Goal: Information Seeking & Learning: Learn about a topic

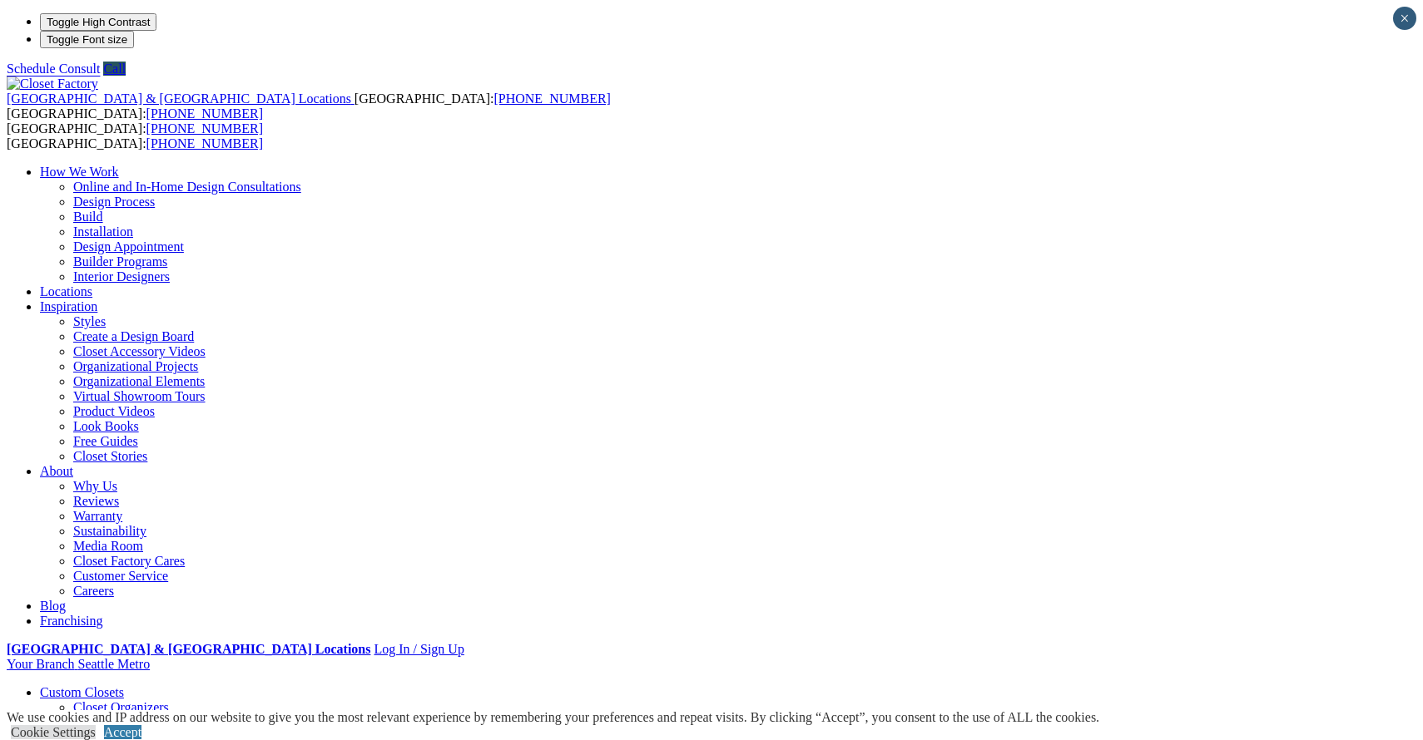
click at [116, 701] on link "Closet Organizers" at bounding box center [121, 708] width 96 height 14
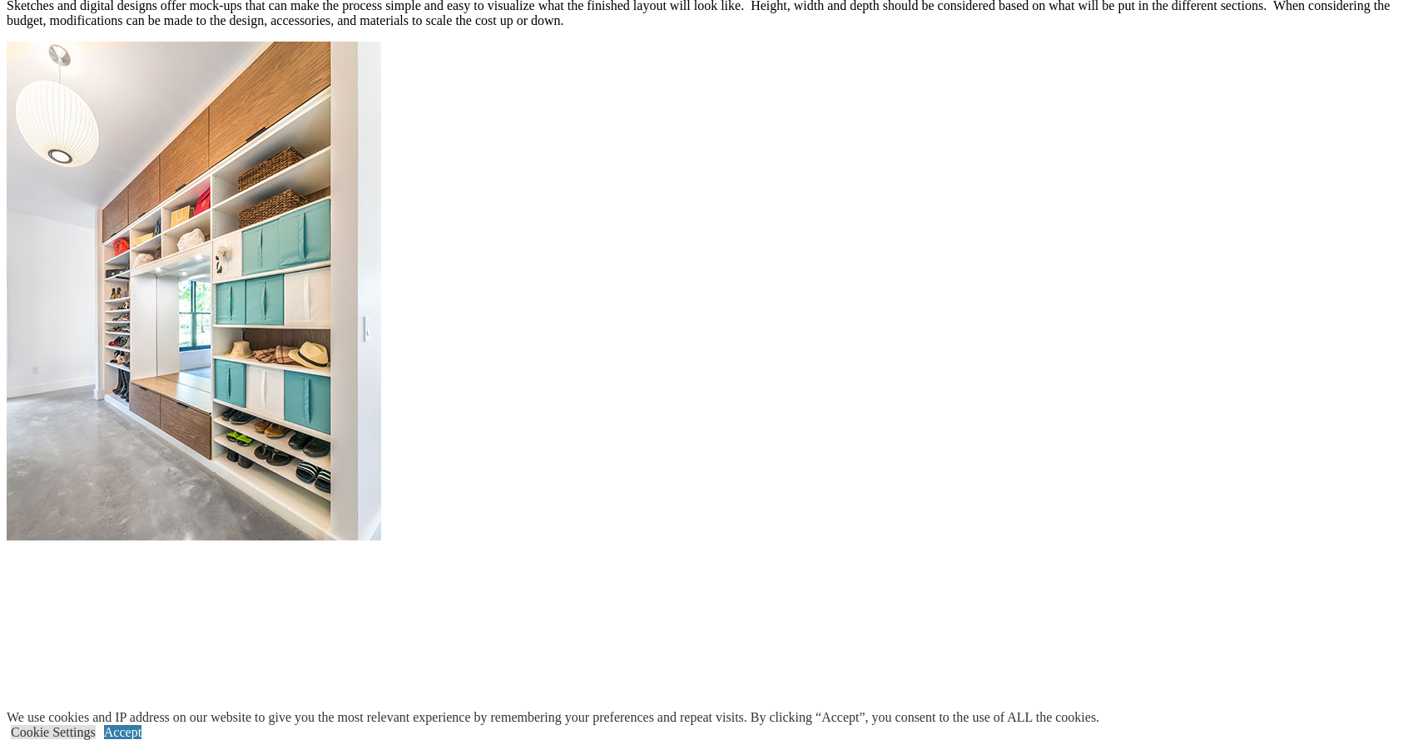
scroll to position [1998, 0]
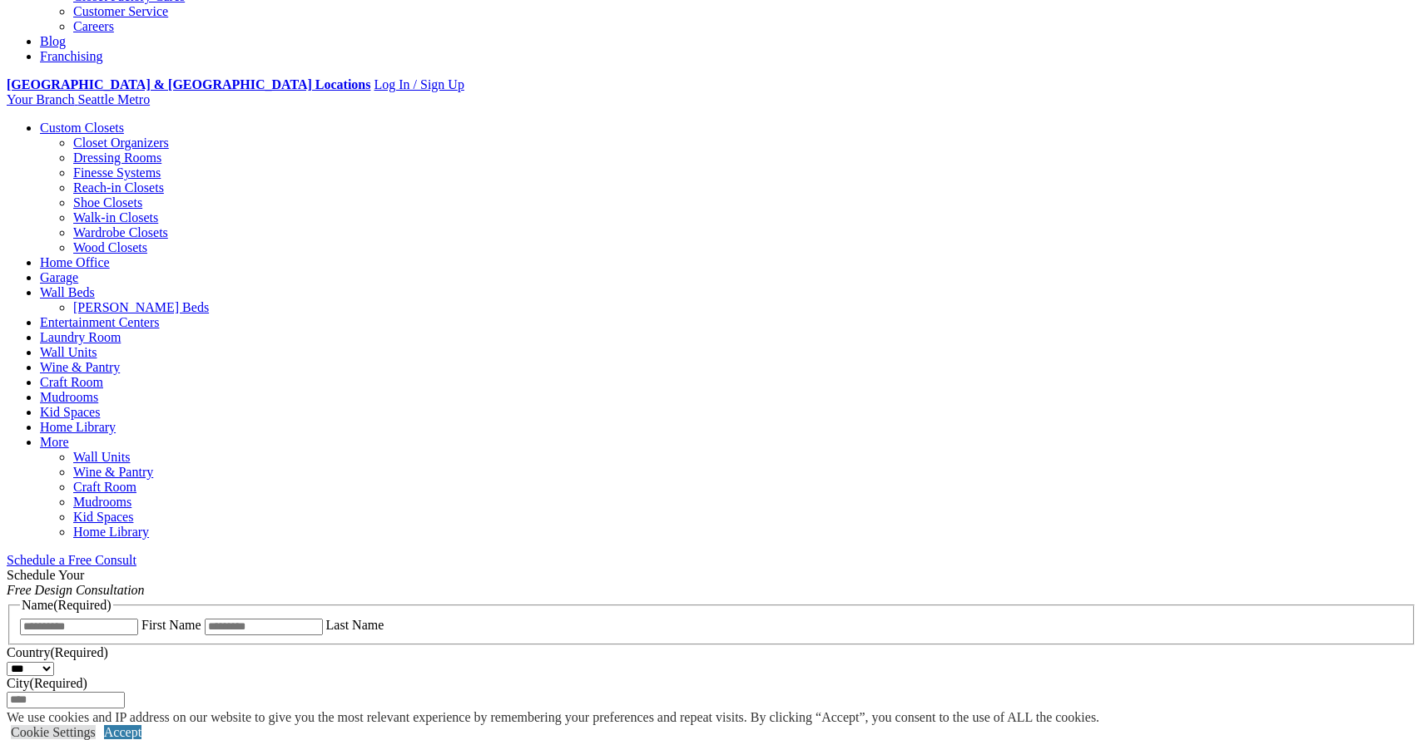
scroll to position [0, 0]
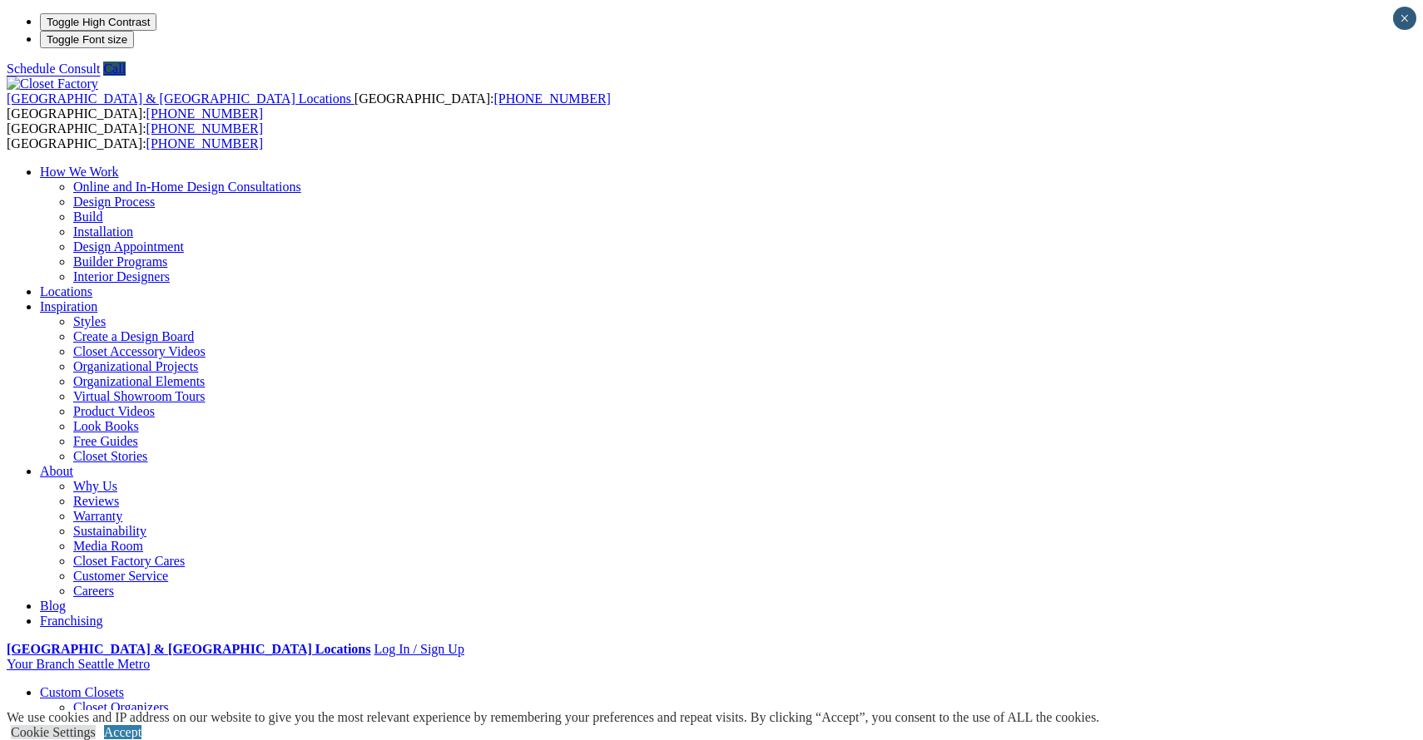
click at [98, 77] on img at bounding box center [53, 84] width 92 height 15
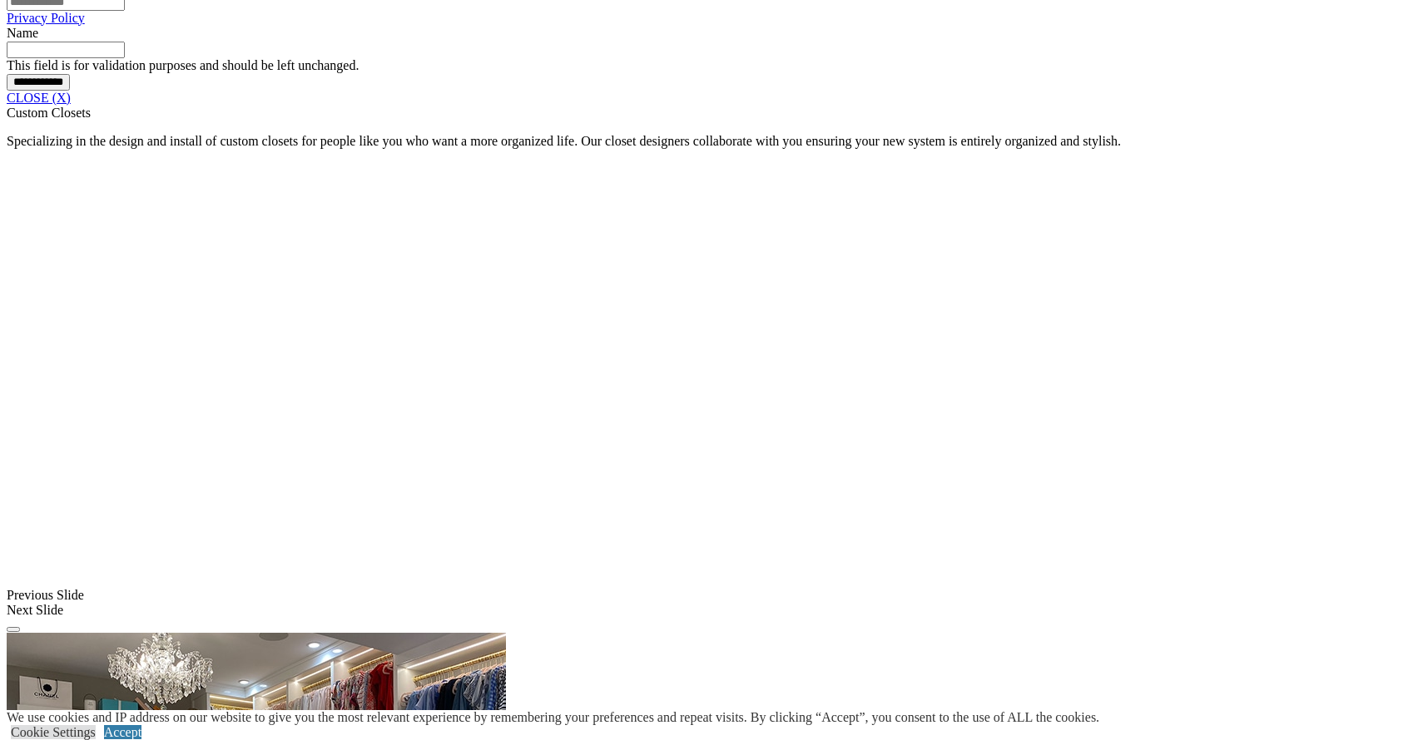
scroll to position [1472, 0]
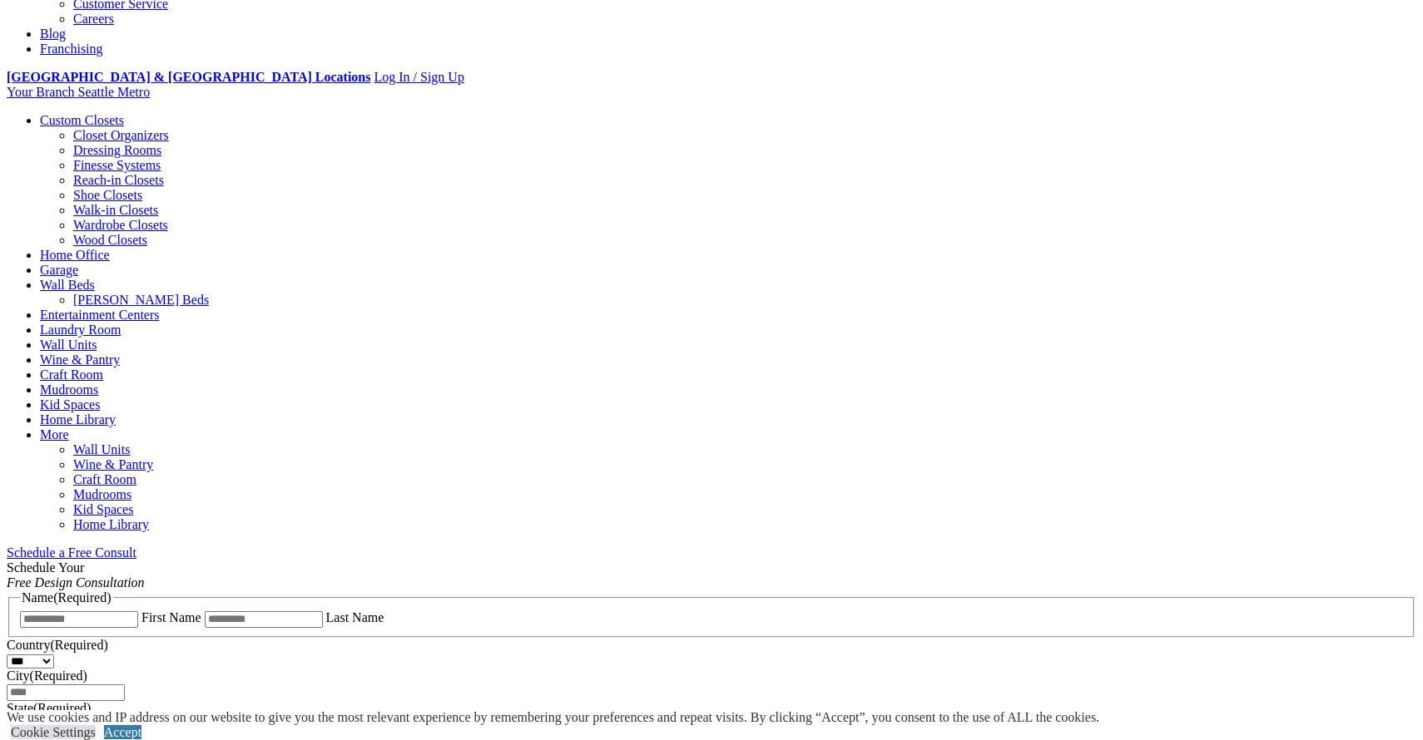
scroll to position [514, 0]
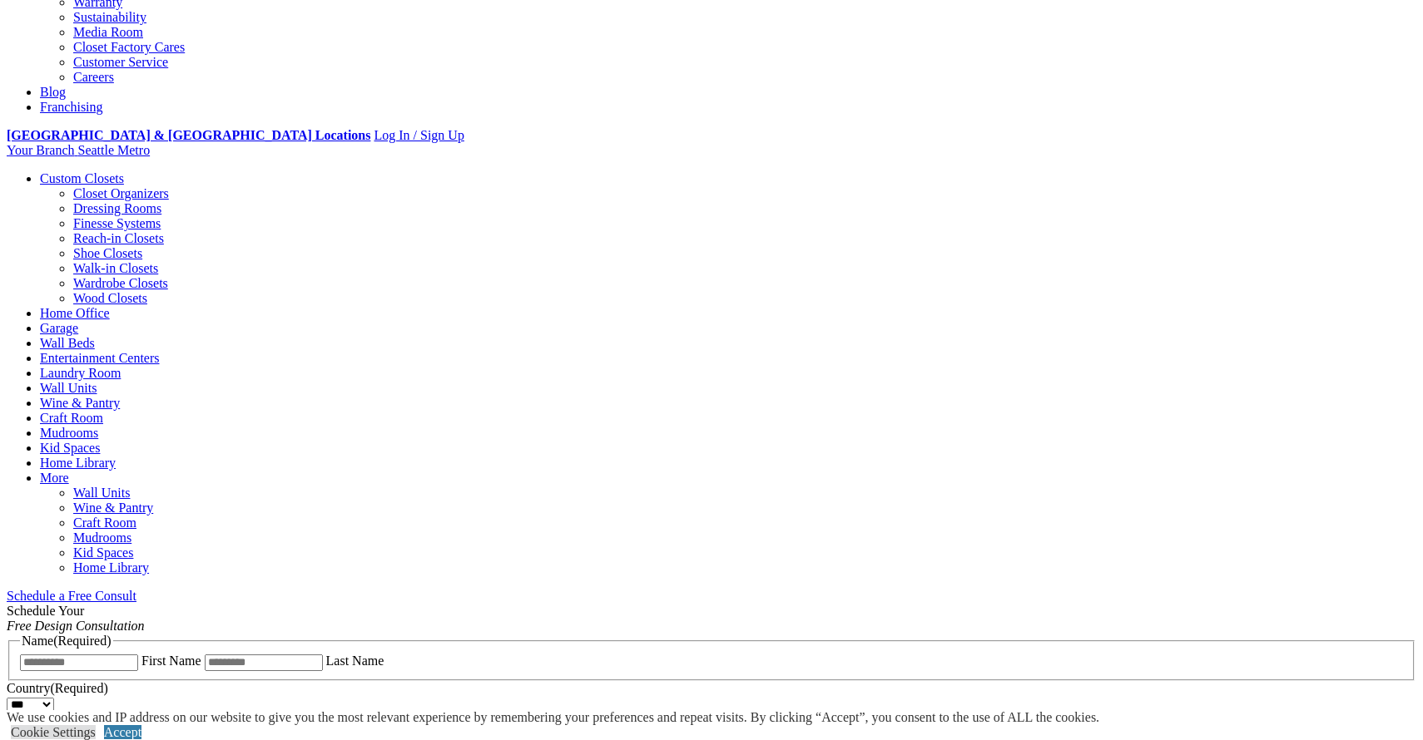
click at [78, 321] on link "Garage" at bounding box center [59, 328] width 38 height 14
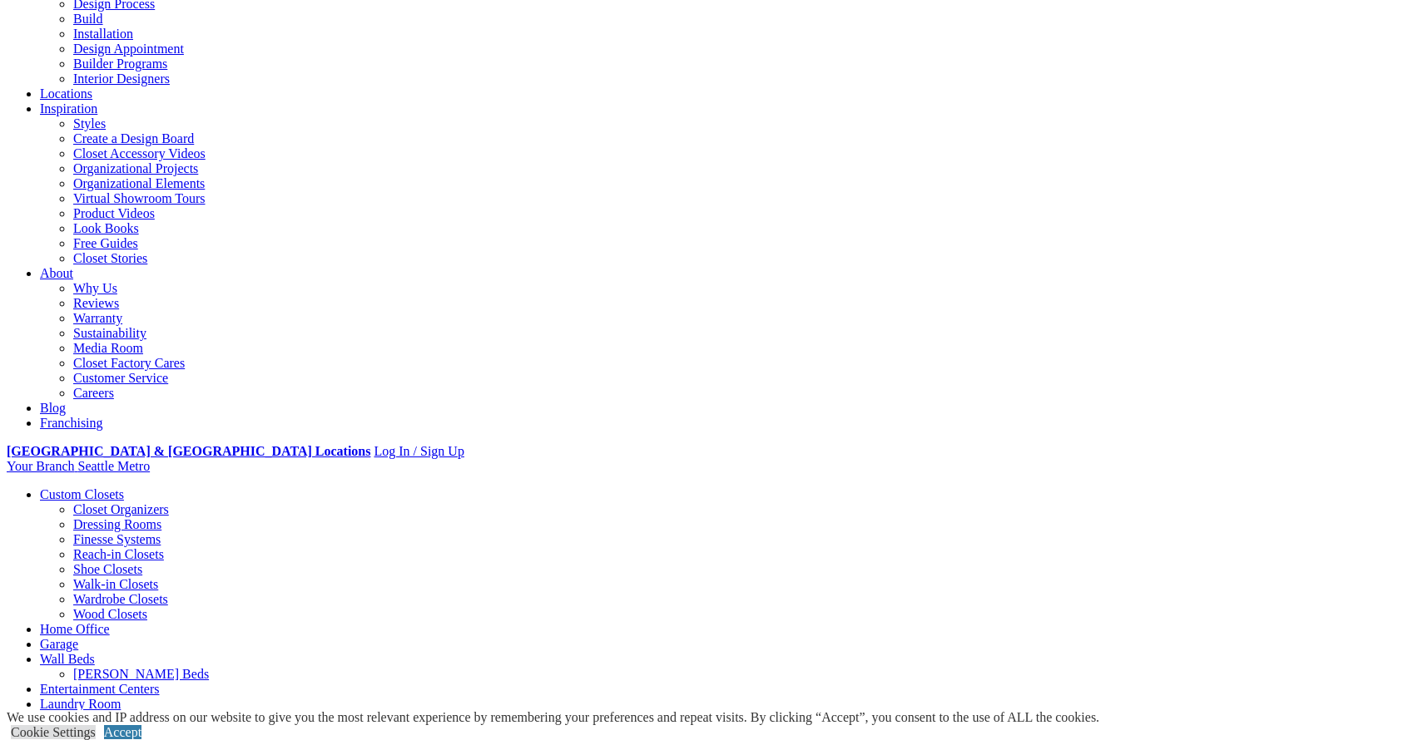
scroll to position [237, 0]
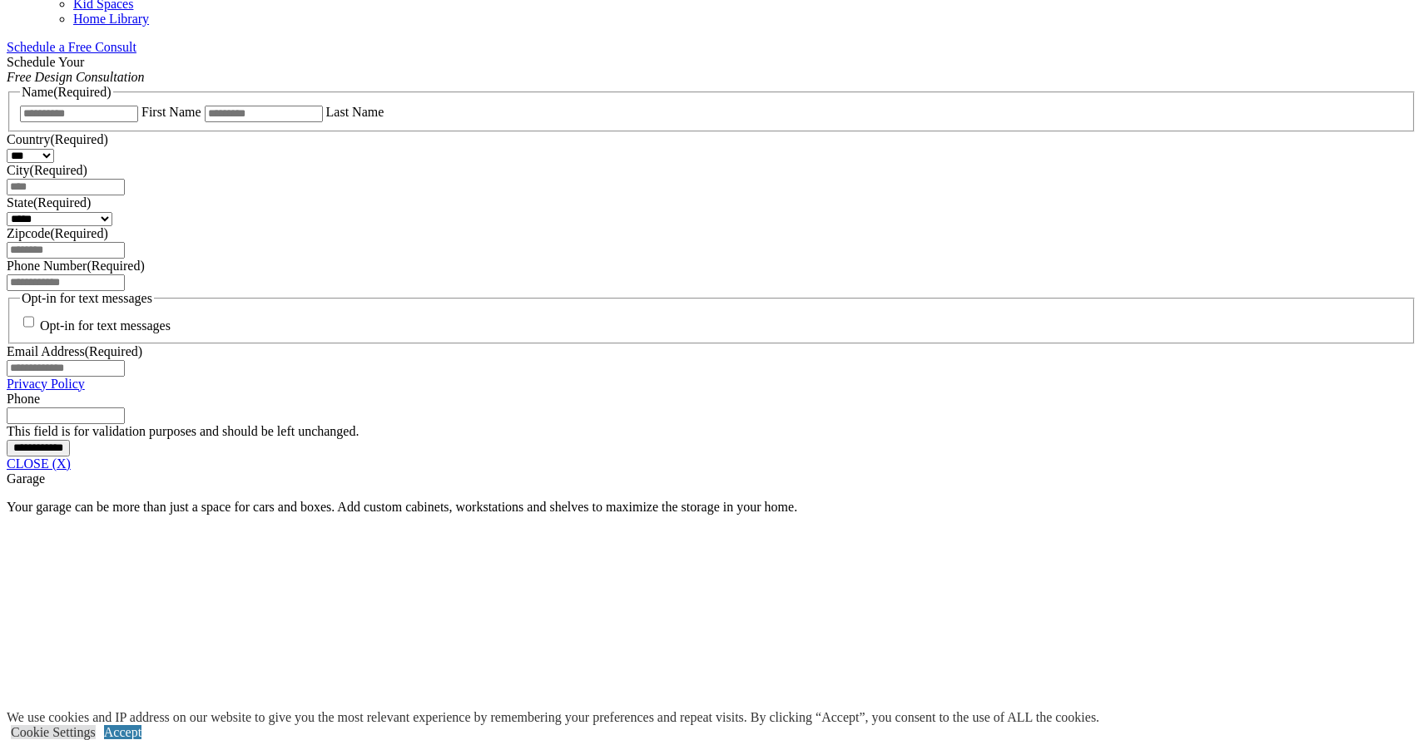
scroll to position [1092, 0]
